Goal: Information Seeking & Learning: Learn about a topic

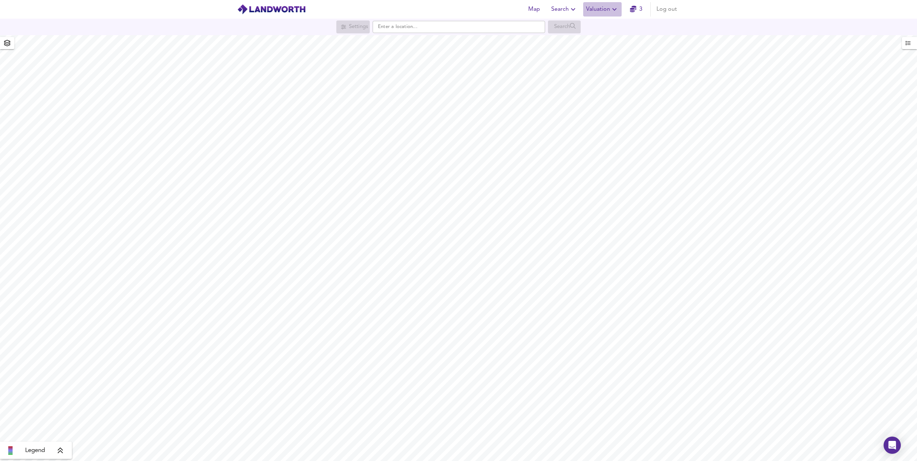
click at [601, 12] on span "Valuation" at bounding box center [602, 9] width 33 height 10
click at [602, 38] on li "Valuation Report History" at bounding box center [602, 38] width 86 height 13
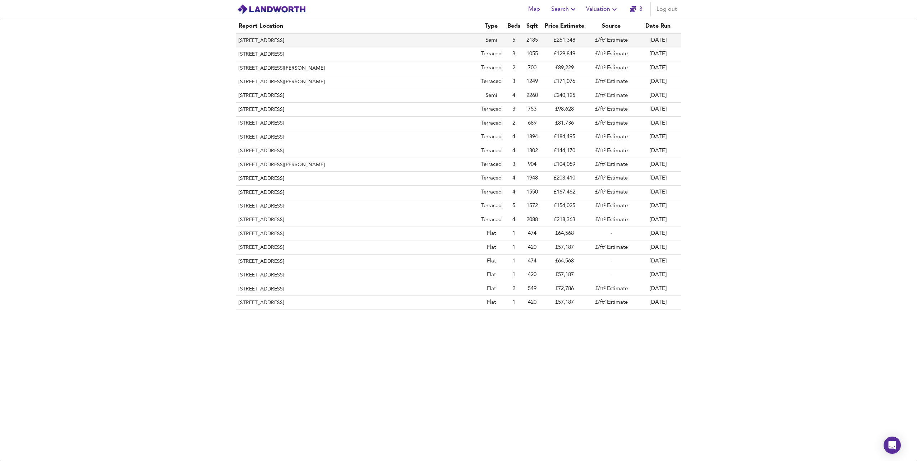
click at [330, 40] on th "[STREET_ADDRESS]" at bounding box center [357, 41] width 243 height 14
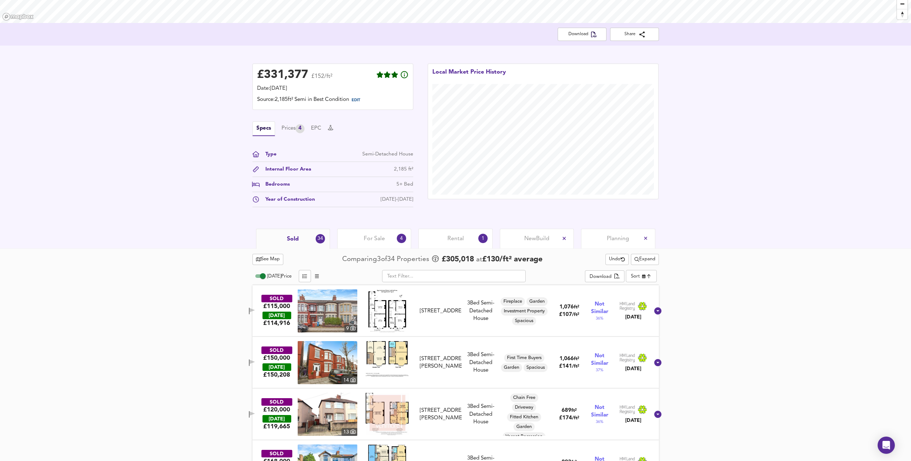
scroll to position [144, 0]
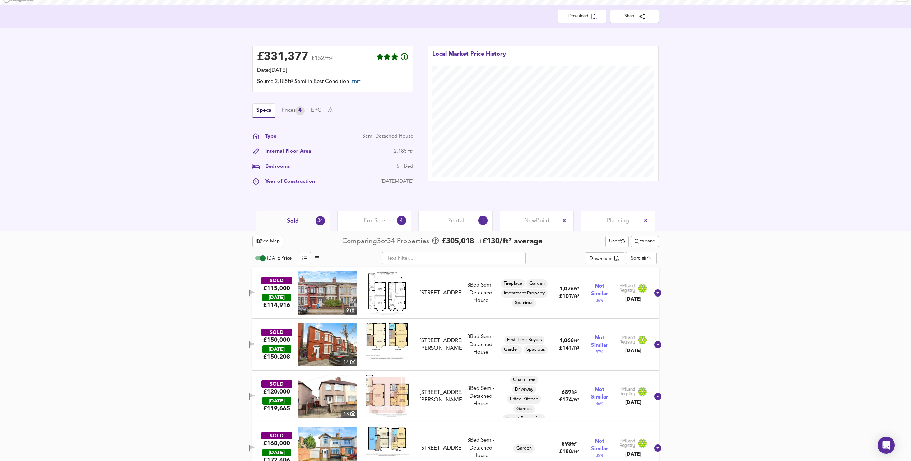
click at [644, 256] on body "Map Search Valuation 3 Log out [STREET_ADDRESS] Download Share £ 331,377 £152/f…" at bounding box center [455, 86] width 911 height 461
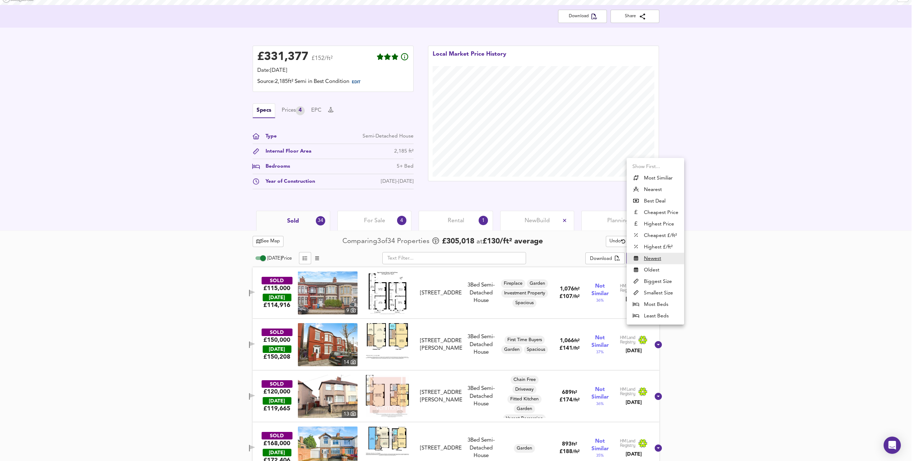
click at [786, 253] on div at bounding box center [458, 230] width 917 height 461
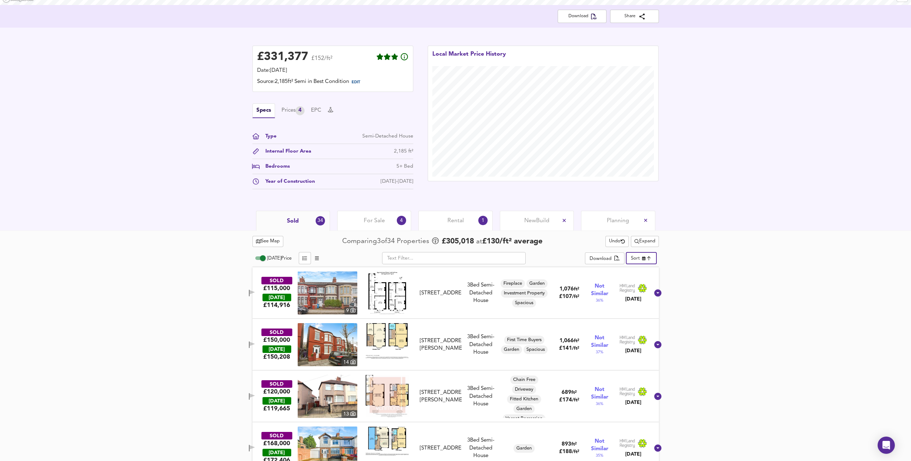
click at [644, 254] on body "Map Search Valuation 3 Log out [STREET_ADDRESS] Download Share £ 331,377 £152/f…" at bounding box center [455, 86] width 911 height 461
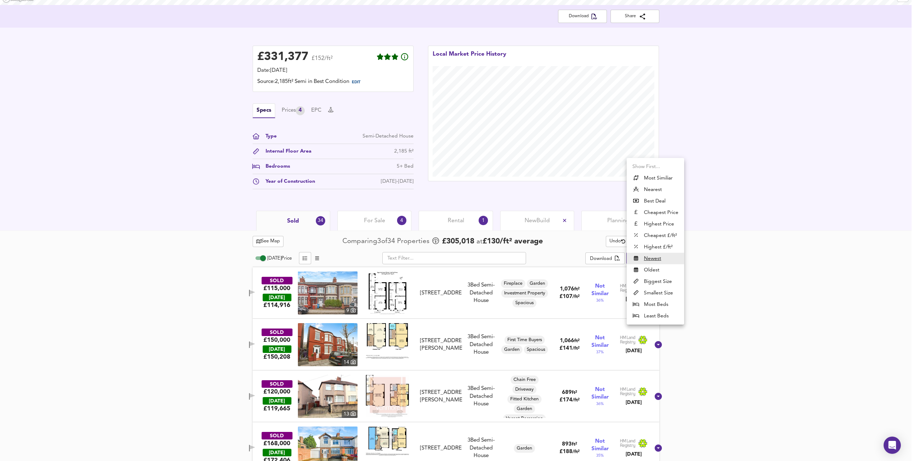
click at [668, 181] on li "Most Similiar" at bounding box center [655, 177] width 57 height 11
type input "similarityscore"
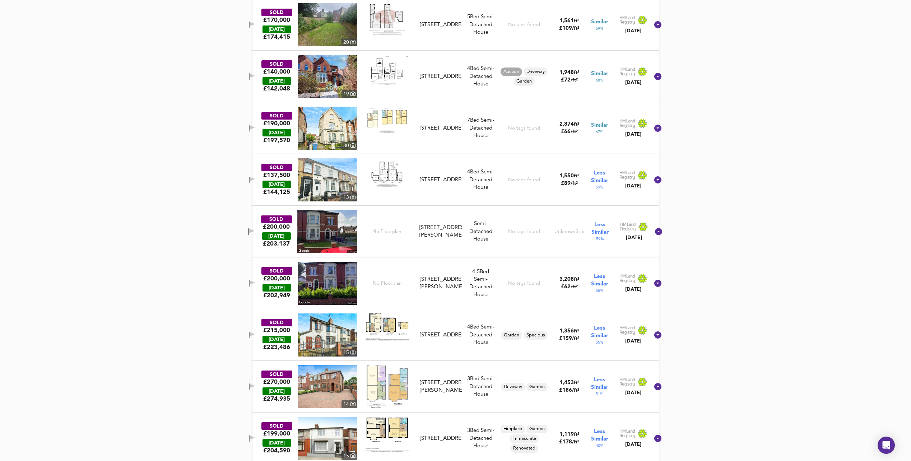
scroll to position [611, 0]
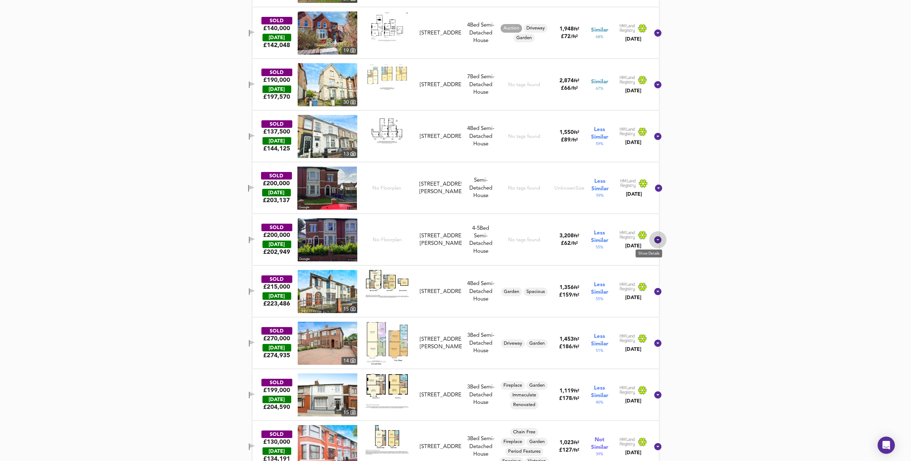
click at [654, 239] on icon at bounding box center [658, 240] width 9 height 9
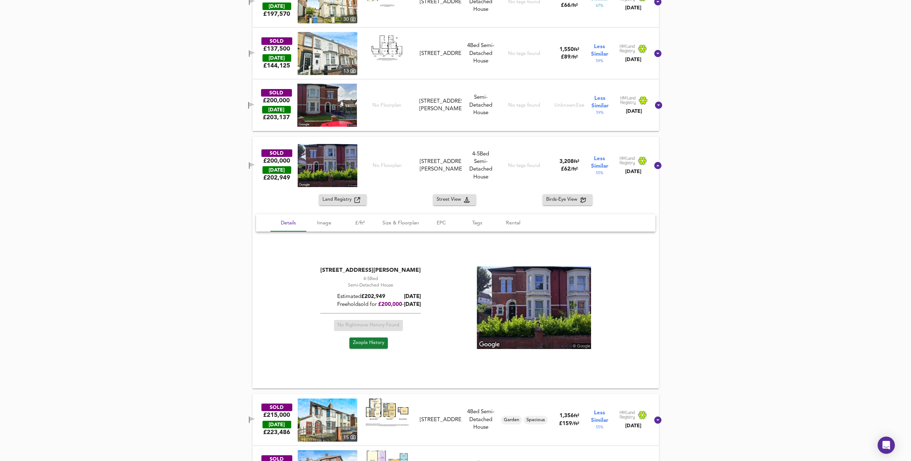
scroll to position [719, 0]
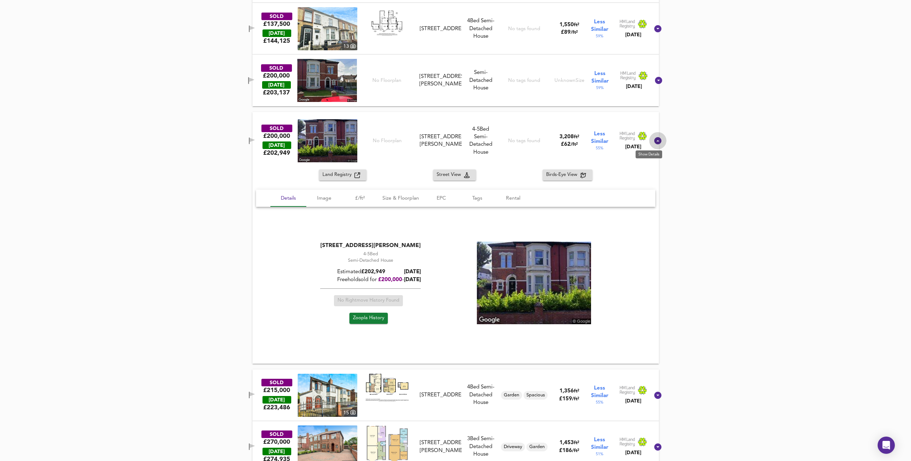
click at [654, 144] on icon at bounding box center [658, 141] width 9 height 9
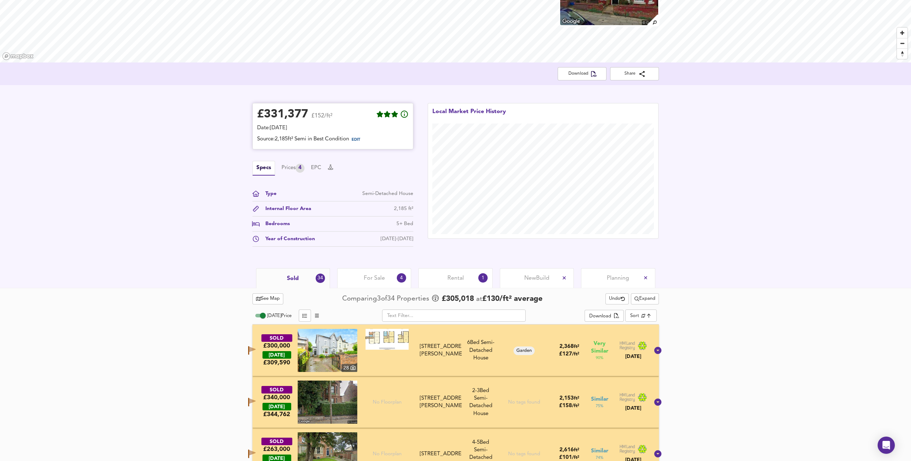
scroll to position [72, 0]
